Goal: Entertainment & Leisure: Consume media (video, audio)

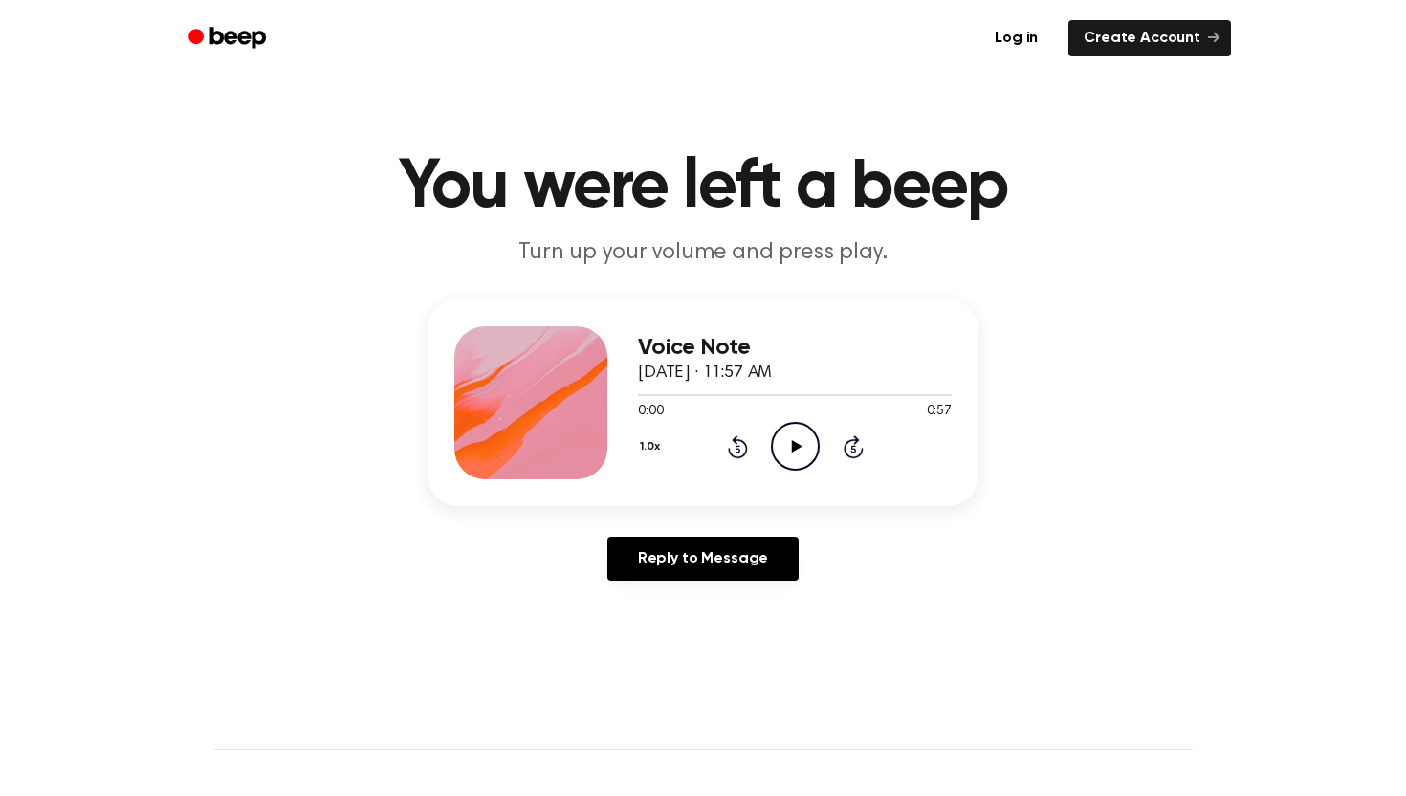
click at [1123, 437] on div "Voice Note September 19, 2025 · 11:57 AM 0:00 0:57 Your browser does not suppor…" at bounding box center [703, 447] width 1360 height 297
click at [806, 446] on icon "Play Audio" at bounding box center [795, 446] width 49 height 49
click at [786, 455] on icon "Pause Audio" at bounding box center [795, 446] width 49 height 49
click at [794, 451] on icon "Play Audio" at bounding box center [795, 446] width 49 height 49
click at [795, 449] on icon at bounding box center [796, 446] width 11 height 12
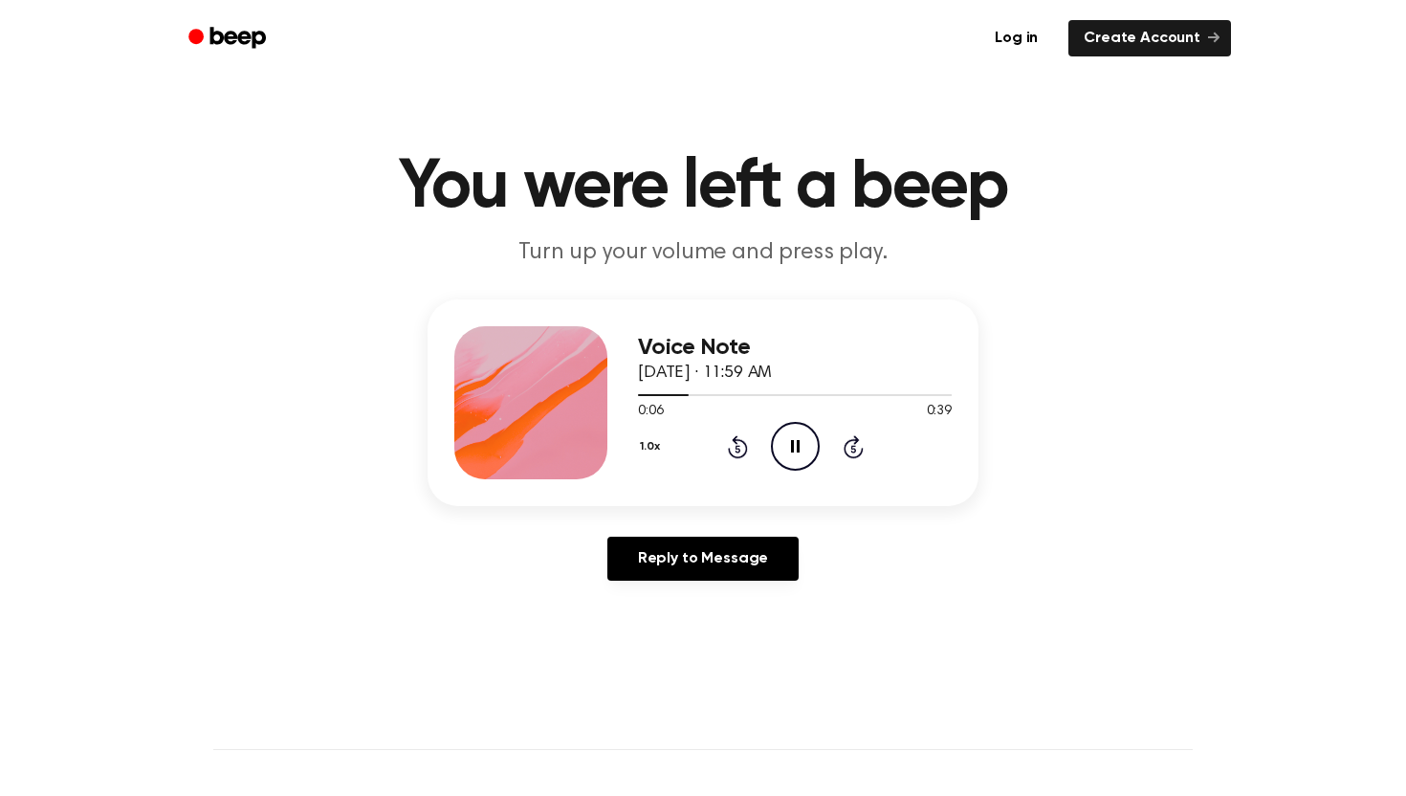
click at [798, 446] on icon at bounding box center [795, 446] width 9 height 12
